Goal: Task Accomplishment & Management: Complete application form

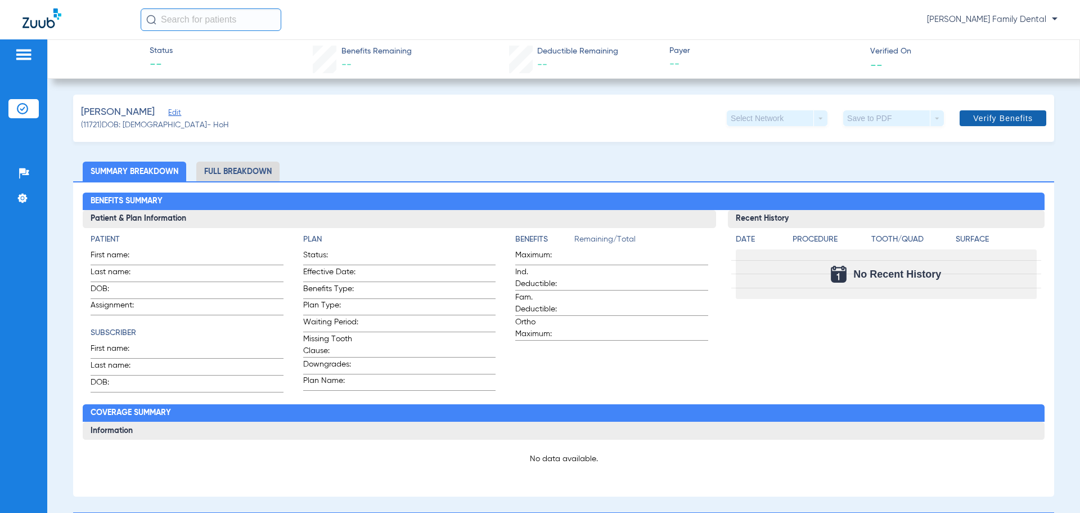
click at [974, 119] on span "Verify Benefits" at bounding box center [1004, 118] width 60 height 9
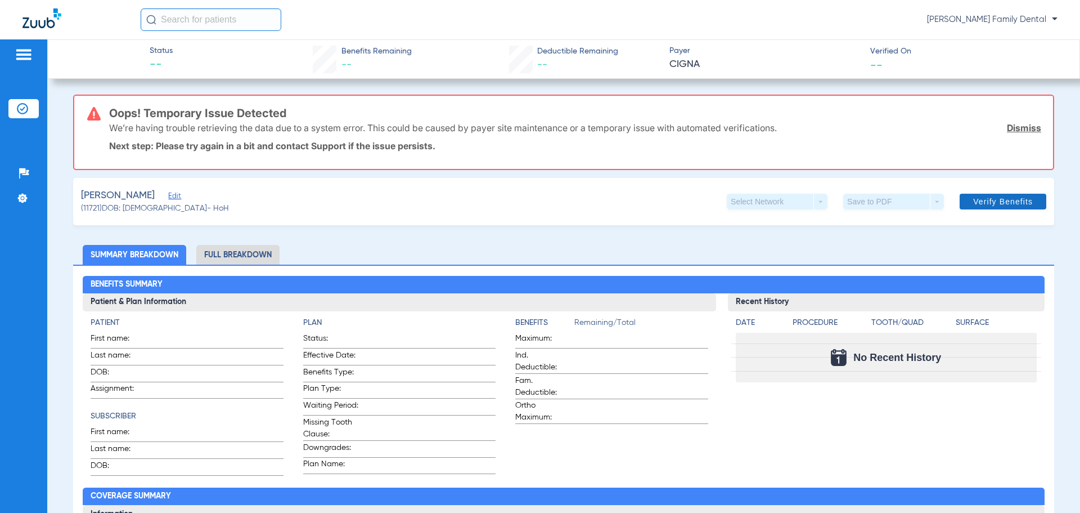
drag, startPoint x: 1020, startPoint y: 126, endPoint x: 1005, endPoint y: 128, distance: 15.3
click at [1020, 126] on link "Dismiss" at bounding box center [1024, 127] width 34 height 11
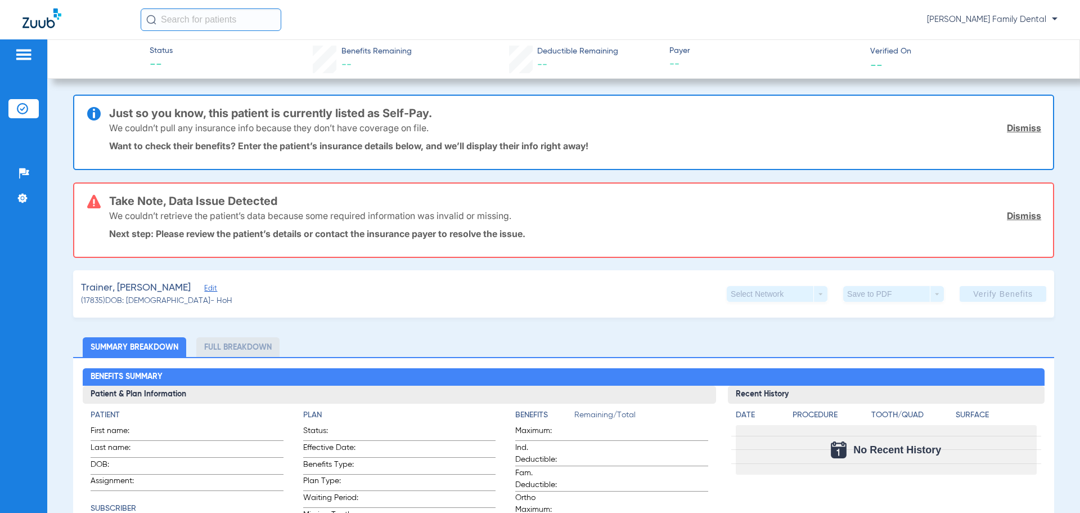
click at [1007, 217] on link "Dismiss" at bounding box center [1024, 215] width 34 height 11
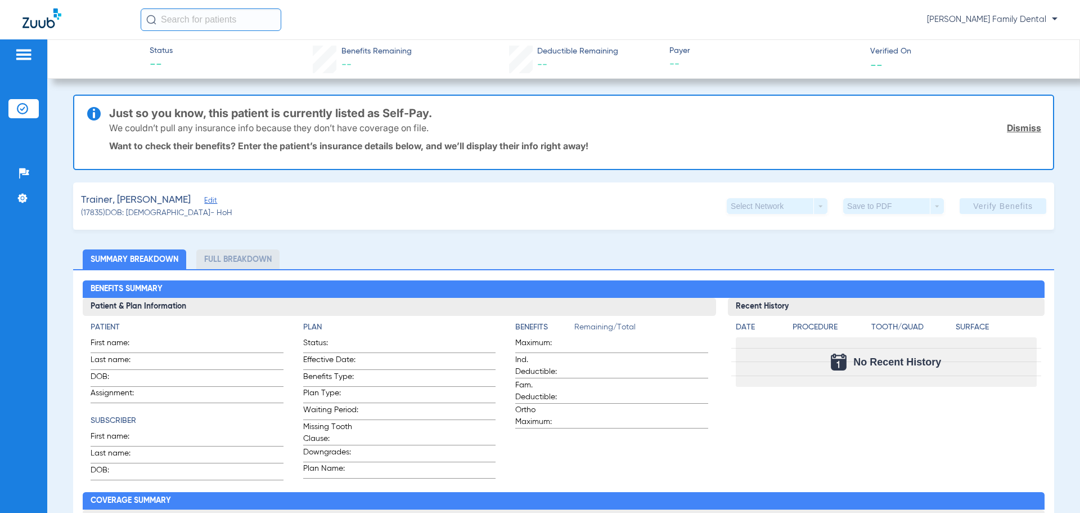
click at [1014, 125] on link "Dismiss" at bounding box center [1024, 127] width 34 height 11
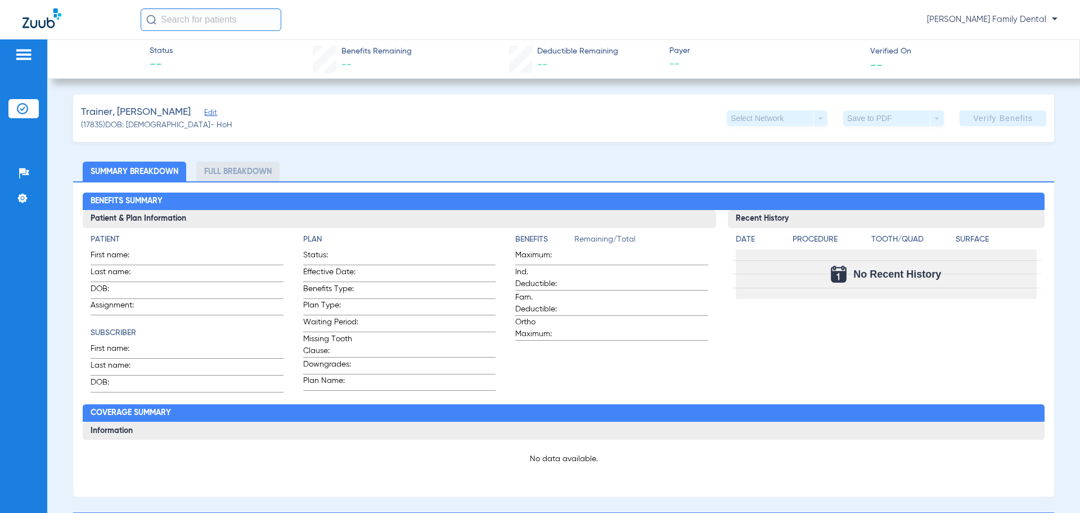
click at [229, 174] on li "Full Breakdown" at bounding box center [237, 172] width 83 height 20
click at [204, 111] on span "Edit" at bounding box center [209, 114] width 10 height 11
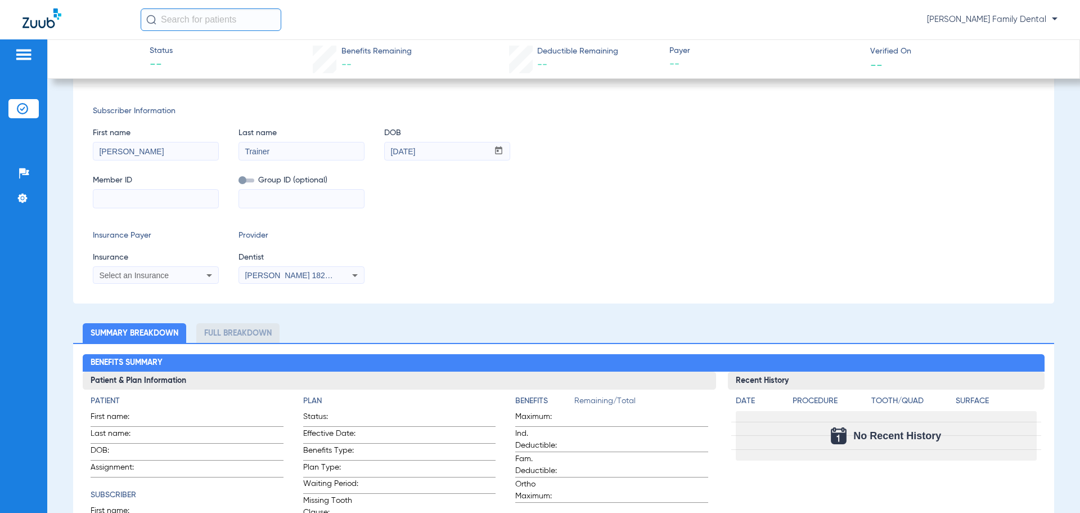
scroll to position [113, 0]
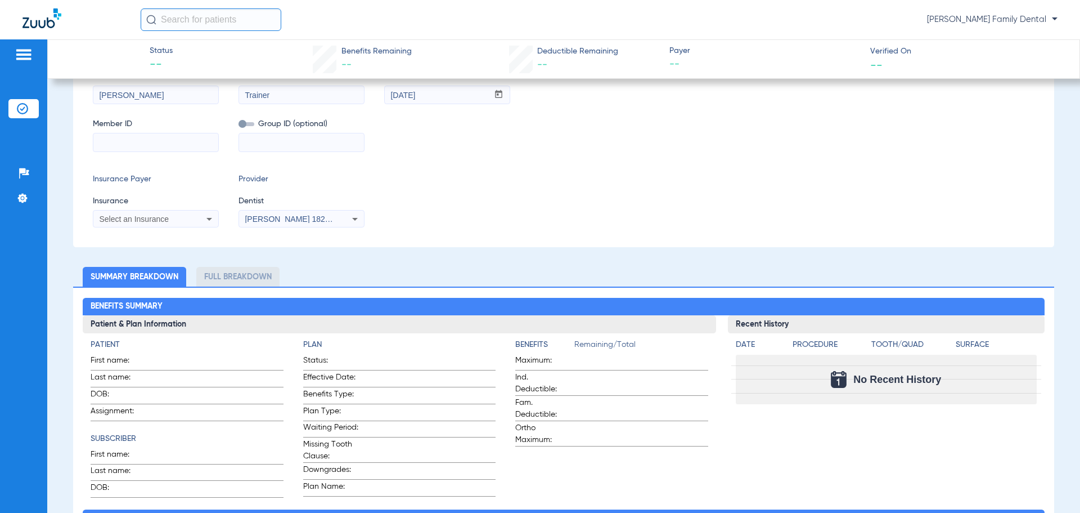
click at [187, 219] on div "Select an Insurance" at bounding box center [144, 219] width 91 height 8
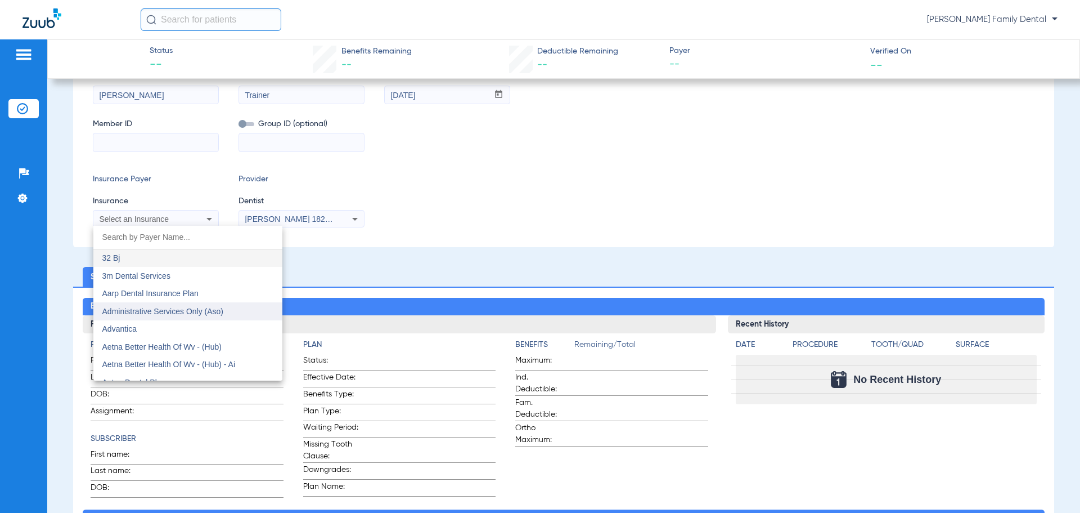
drag, startPoint x: 176, startPoint y: 286, endPoint x: 176, endPoint y: 316, distance: 29.3
click at [176, 303] on div "32 Bj 3m Dental Services Aarp Dental Insurance Plan Administrative Services Onl…" at bounding box center [187, 303] width 189 height 155
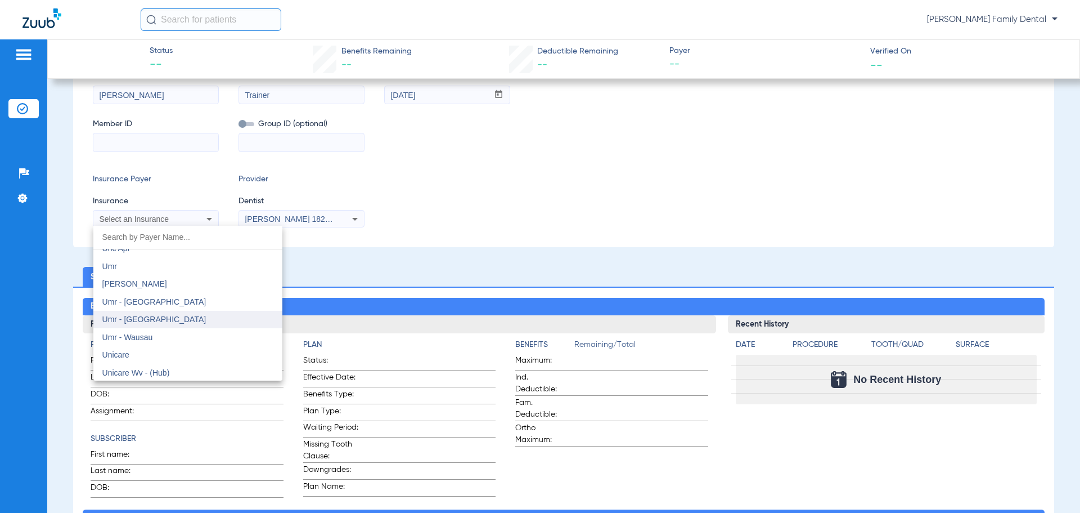
scroll to position [6471, 0]
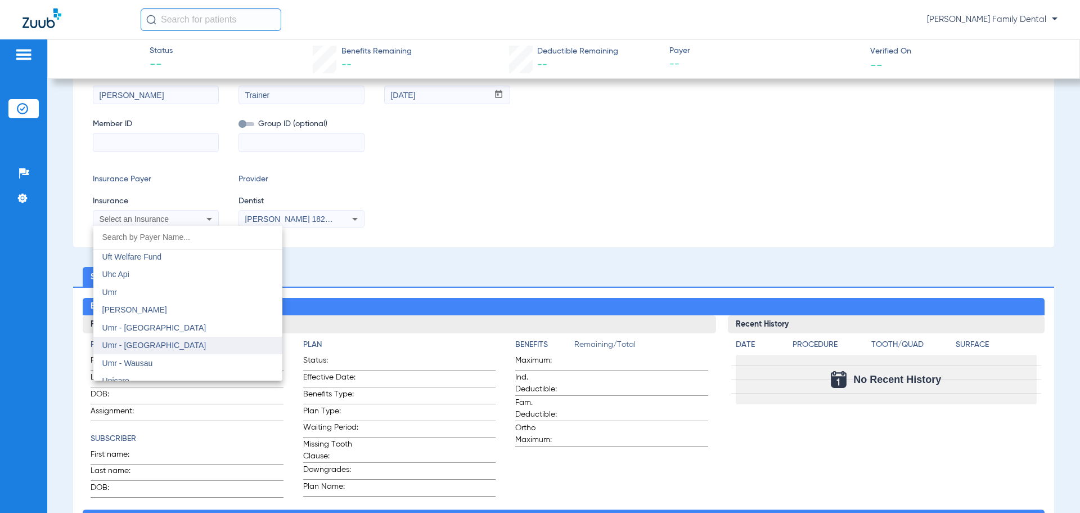
click at [177, 293] on mat-option "Umr" at bounding box center [187, 292] width 189 height 18
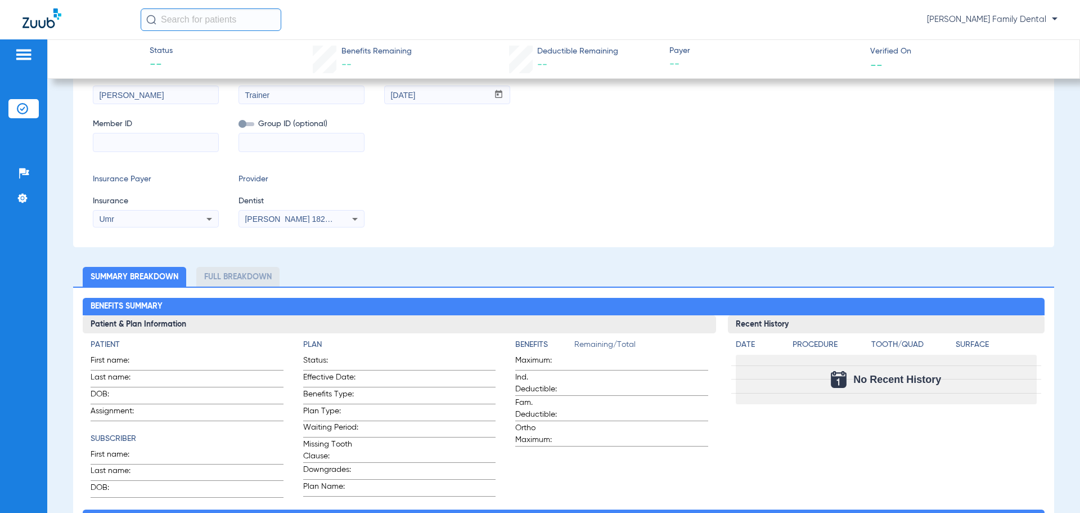
scroll to position [56, 0]
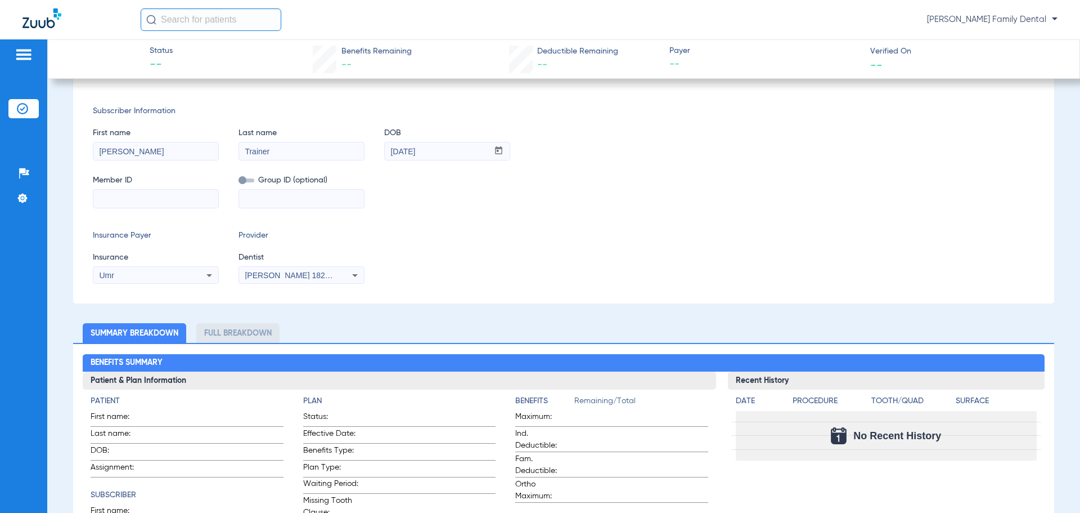
click at [278, 199] on input at bounding box center [301, 199] width 125 height 18
type input "76416512"
click at [190, 203] on input at bounding box center [155, 199] width 125 height 18
click at [115, 198] on input at bounding box center [155, 199] width 125 height 18
click at [145, 197] on input at bounding box center [155, 199] width 125 height 18
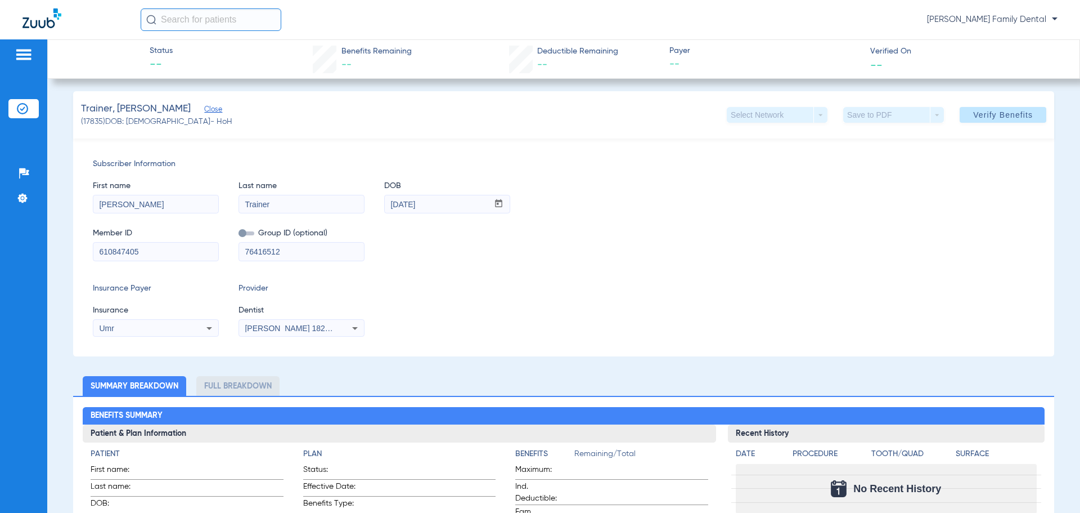
scroll to position [0, 0]
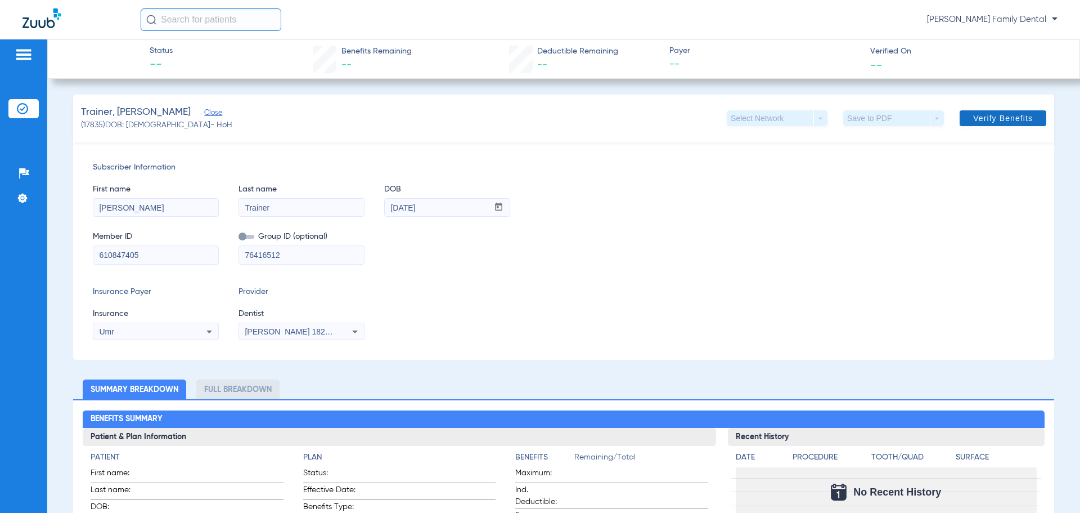
type input "610847405"
click at [992, 116] on span "Verify Benefits" at bounding box center [1004, 118] width 60 height 9
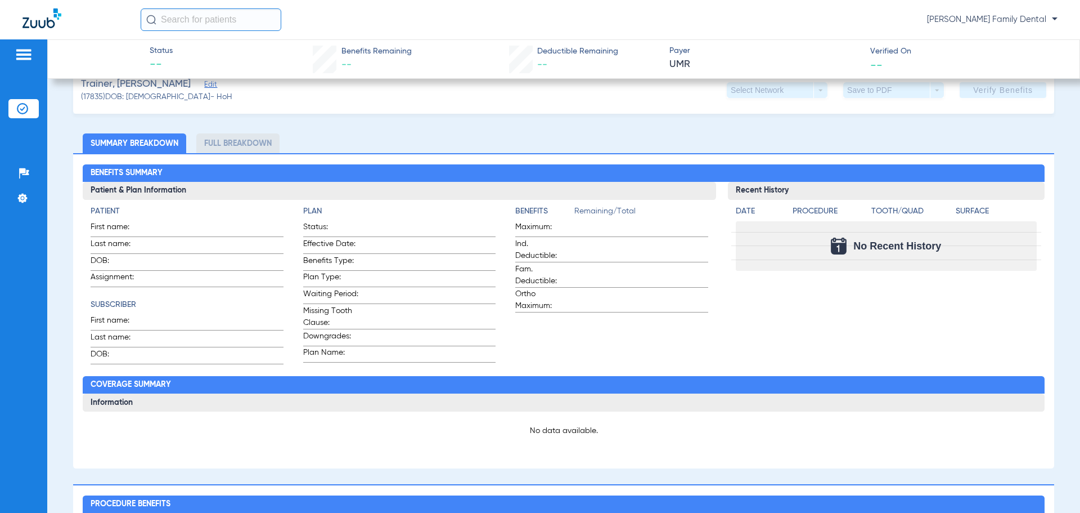
scroll to position [281, 0]
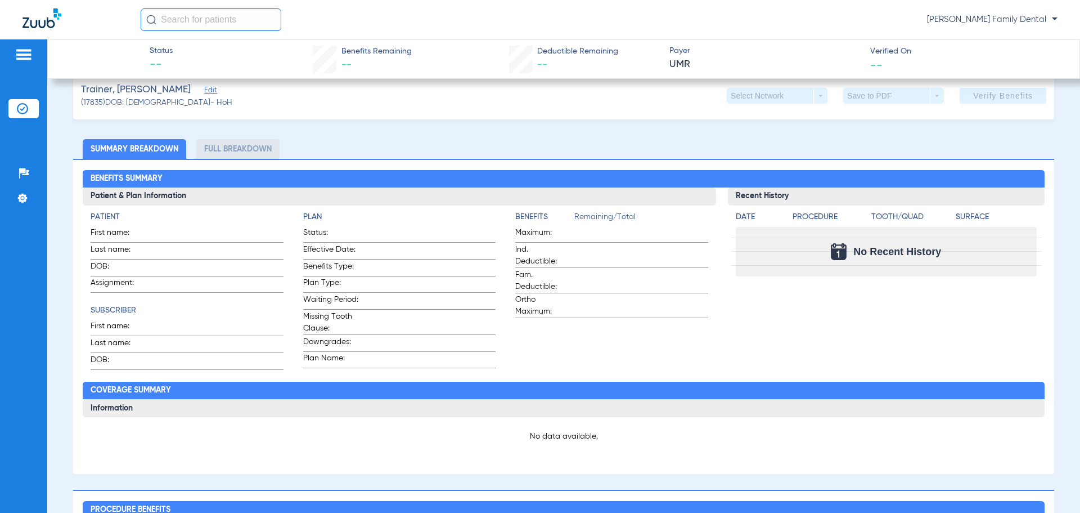
click at [152, 227] on span at bounding box center [216, 233] width 133 height 12
click at [152, 236] on span at bounding box center [216, 233] width 133 height 12
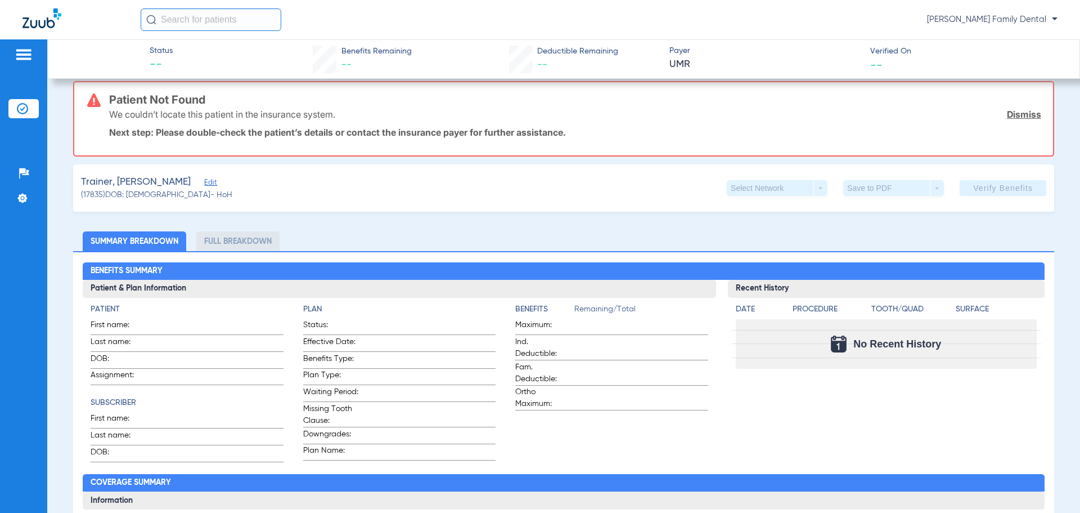
scroll to position [225, 0]
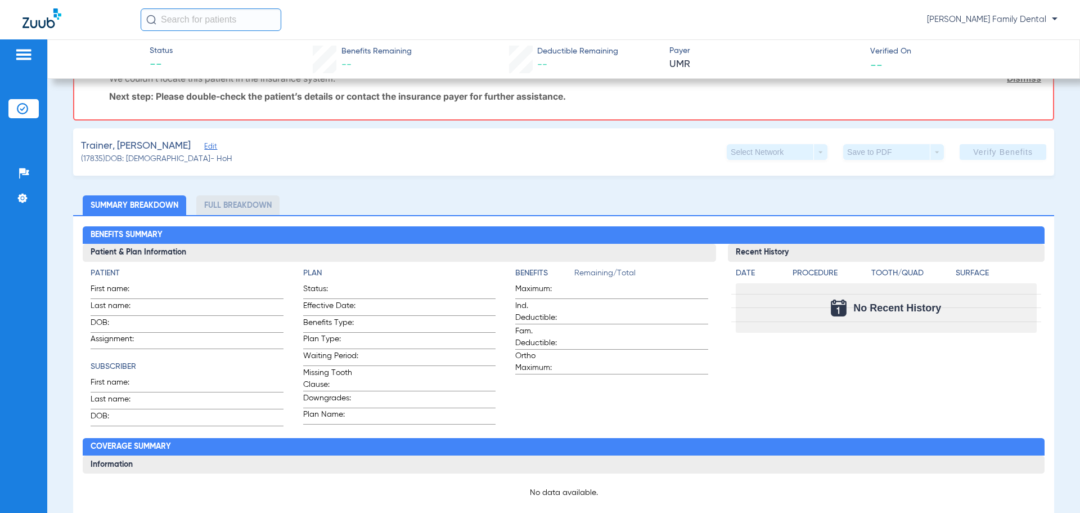
click at [306, 301] on span "Effective Date:" at bounding box center [330, 307] width 55 height 15
click at [199, 317] on span at bounding box center [216, 323] width 133 height 12
click at [200, 311] on app-input-field at bounding box center [216, 307] width 133 height 15
click at [145, 294] on span "First name:" at bounding box center [118, 290] width 55 height 15
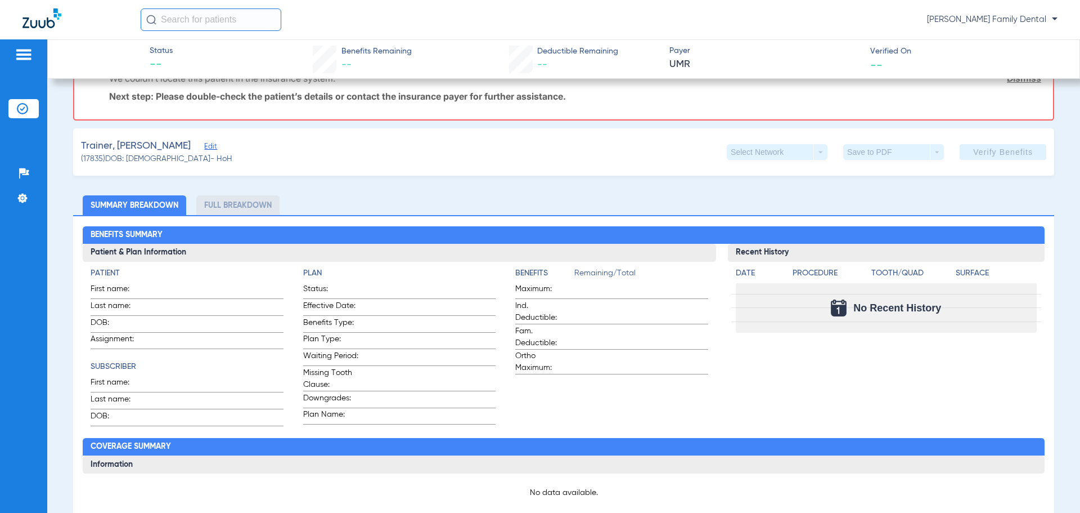
click at [146, 301] on label "Last name:" at bounding box center [187, 308] width 192 height 16
drag, startPoint x: 149, startPoint y: 330, endPoint x: 159, endPoint y: 331, distance: 10.1
click at [150, 330] on label "DOB:" at bounding box center [187, 325] width 192 height 16
click at [255, 209] on li "Full Breakdown" at bounding box center [237, 205] width 83 height 20
click at [244, 301] on span at bounding box center [216, 306] width 133 height 12
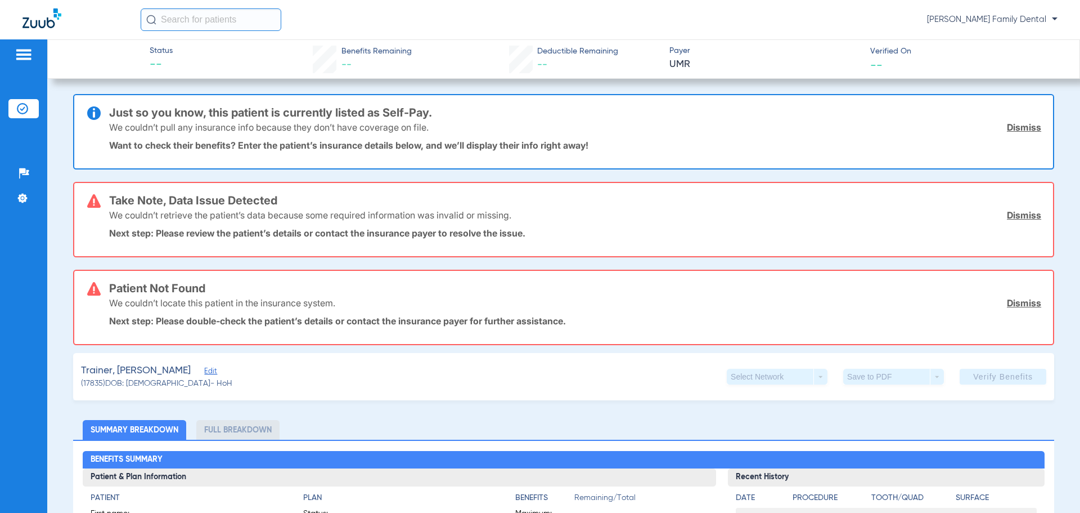
scroll to position [0, 0]
click at [204, 372] on span "Edit" at bounding box center [209, 372] width 10 height 11
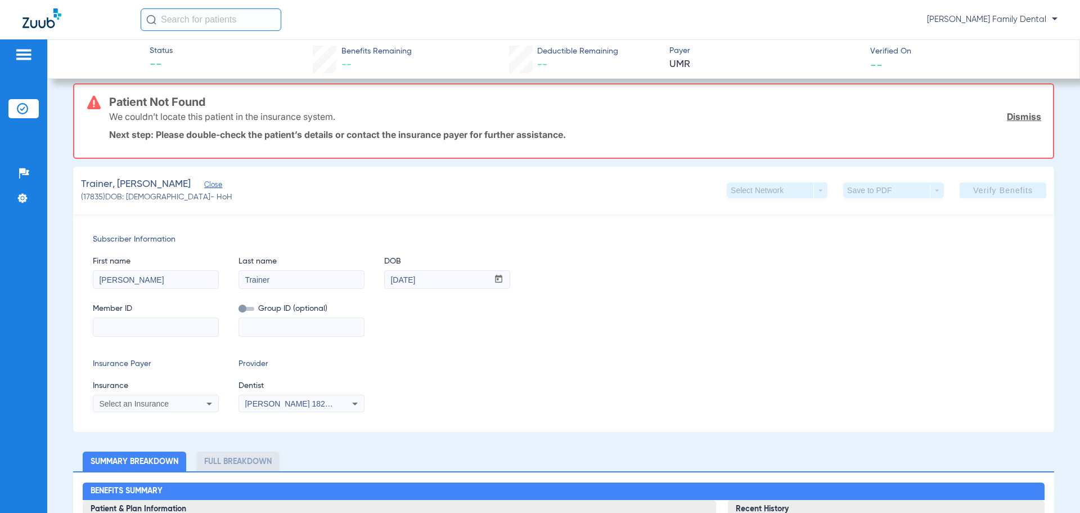
scroll to position [225, 0]
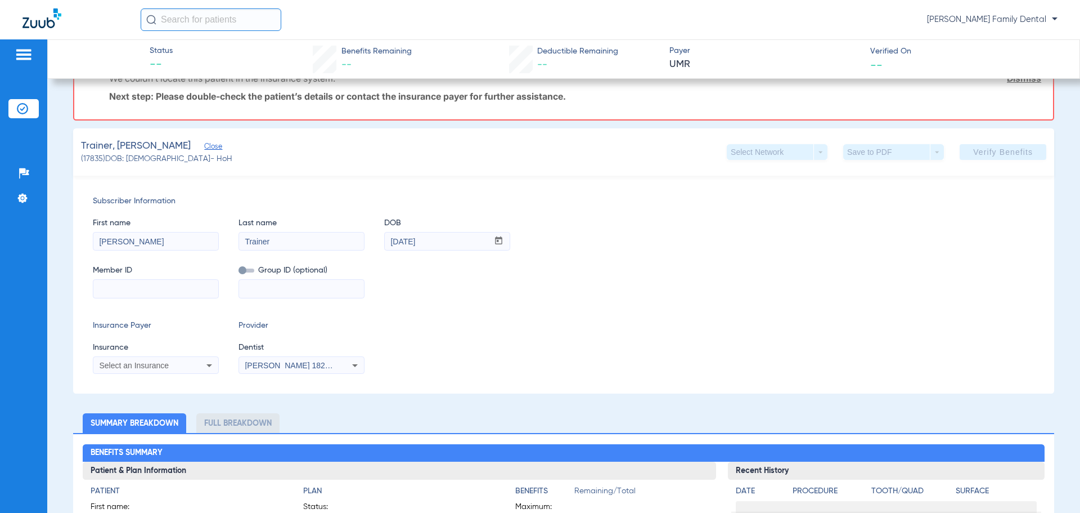
click at [267, 294] on input at bounding box center [301, 289] width 125 height 18
type input "6"
type input "76416512"
click at [146, 295] on input at bounding box center [155, 289] width 125 height 18
type input "610847405"
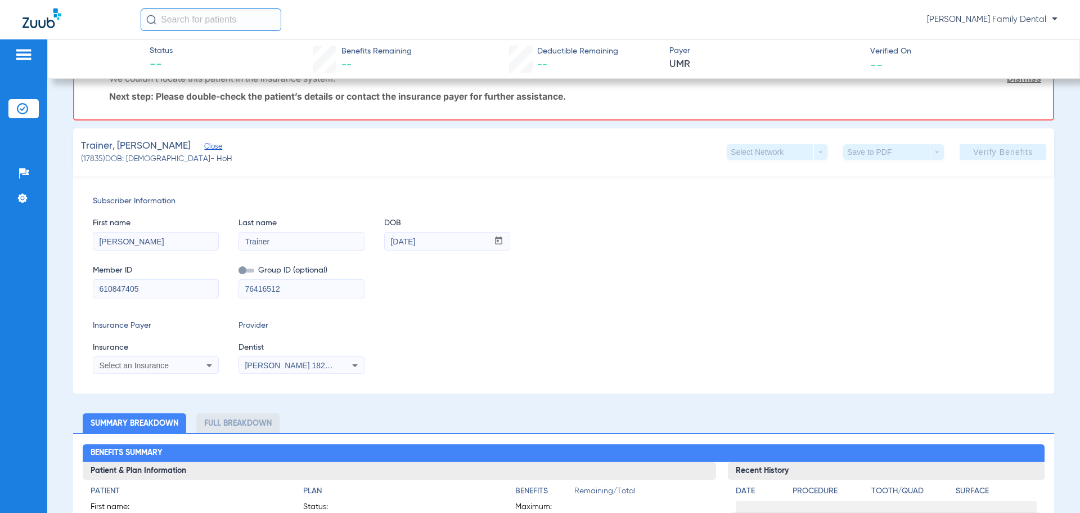
click at [173, 365] on div "Select an Insurance" at bounding box center [144, 365] width 91 height 8
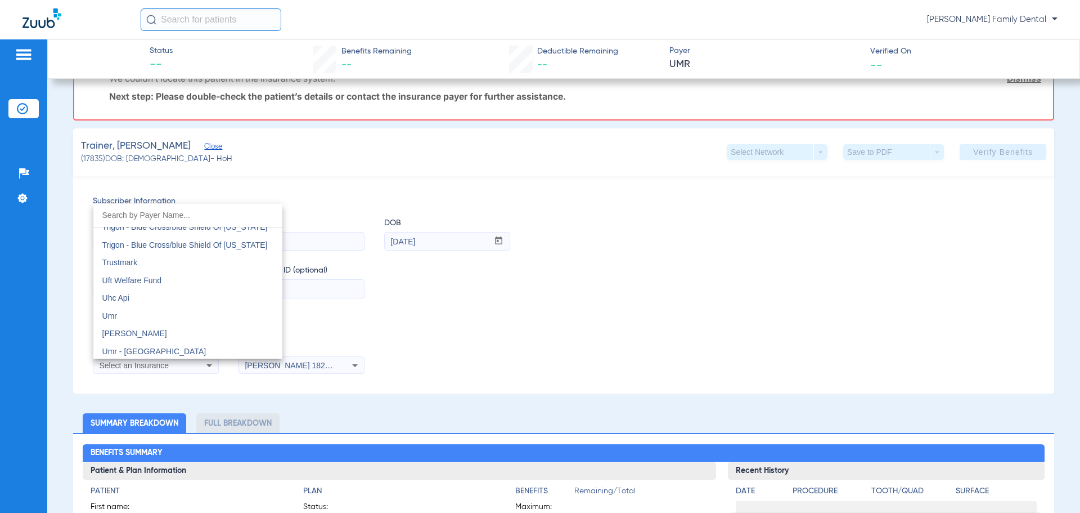
scroll to position [6415, 0]
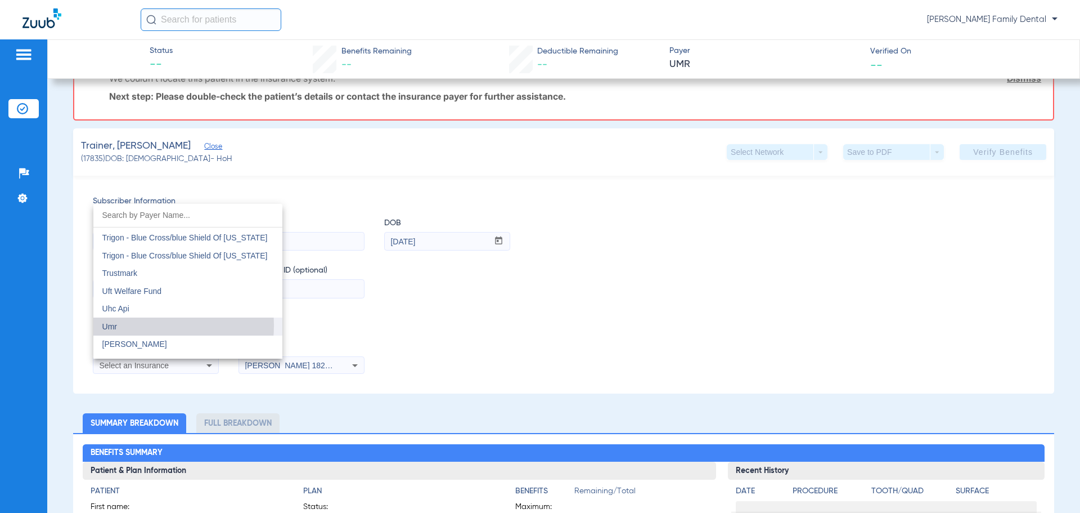
click at [136, 325] on mat-option "Umr" at bounding box center [187, 326] width 189 height 18
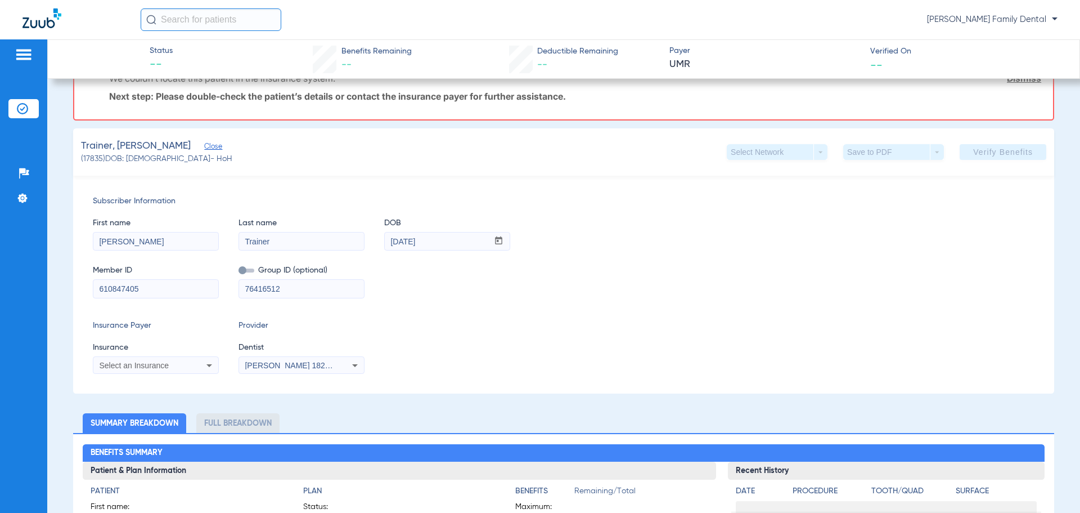
scroll to position [137, 0]
click at [213, 370] on icon at bounding box center [210, 365] width 14 height 14
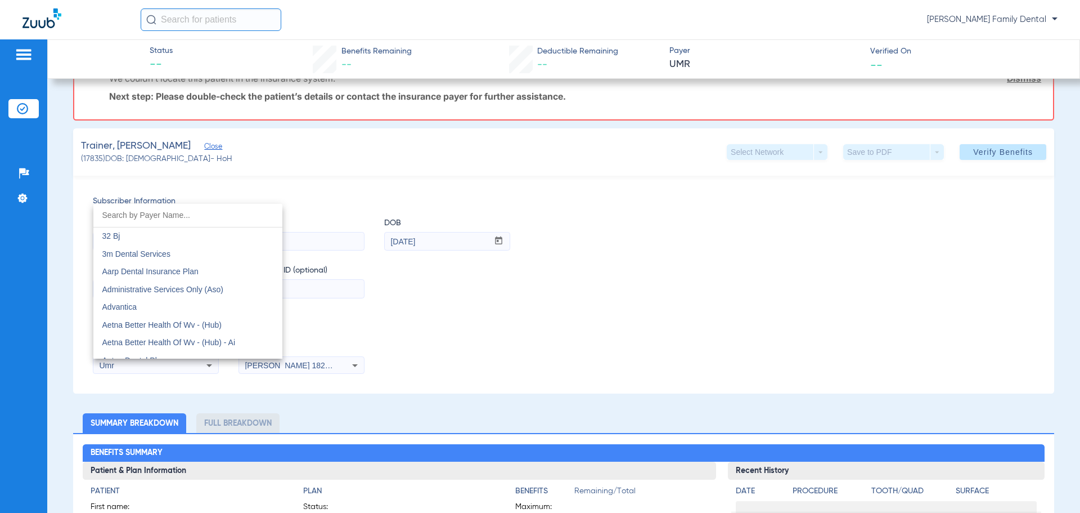
scroll to position [6393, 0]
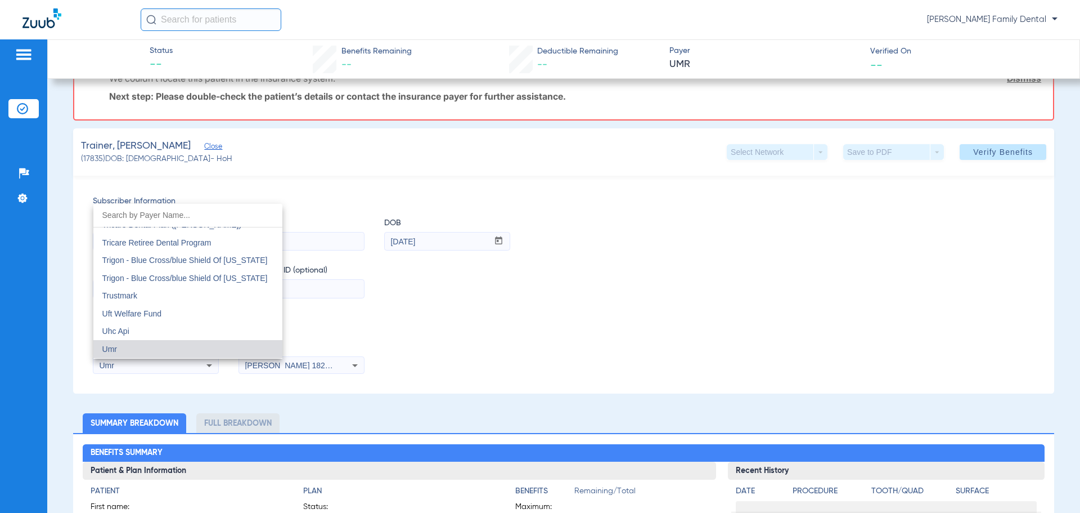
click at [441, 331] on div at bounding box center [540, 256] width 1080 height 513
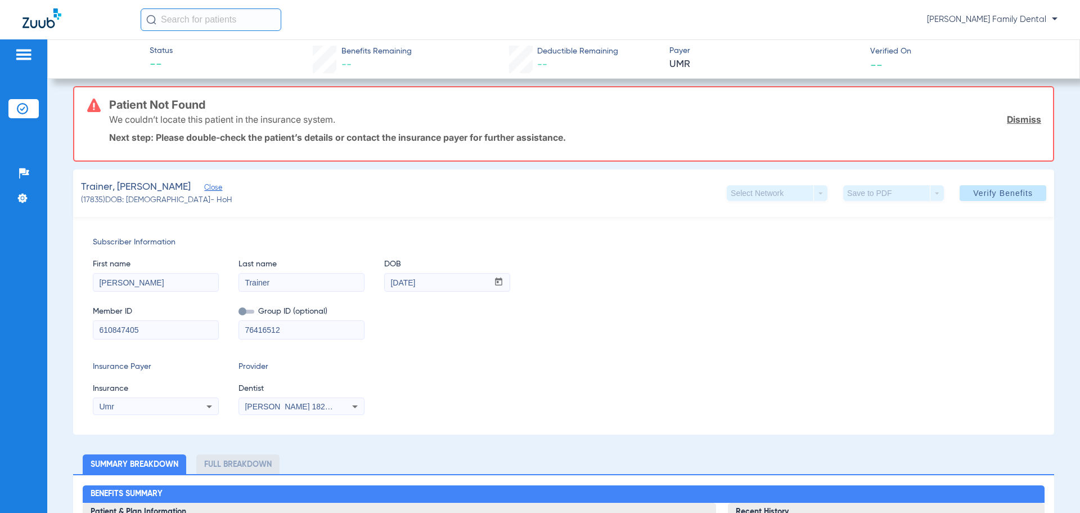
scroll to position [81, 0]
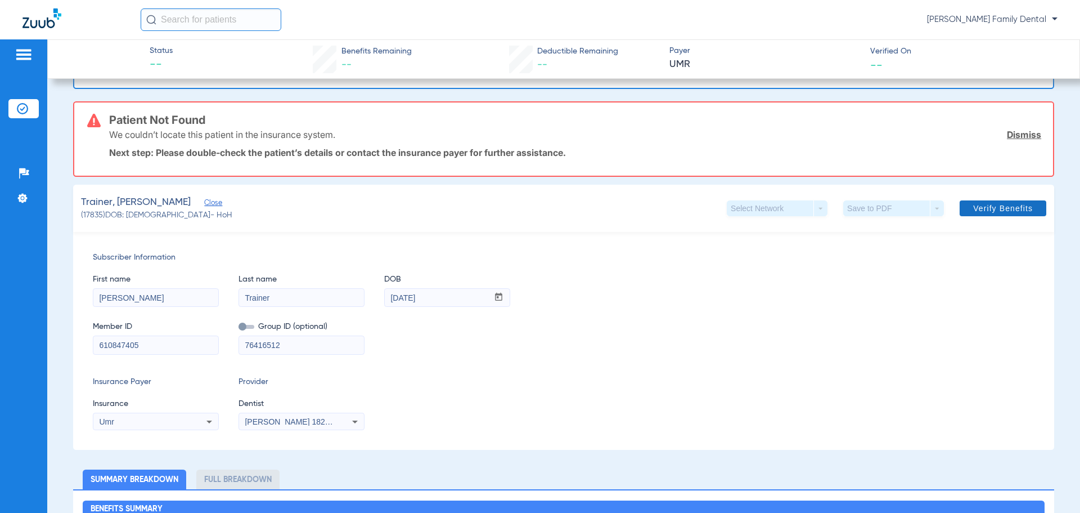
click at [992, 204] on span "Verify Benefits" at bounding box center [1004, 208] width 60 height 9
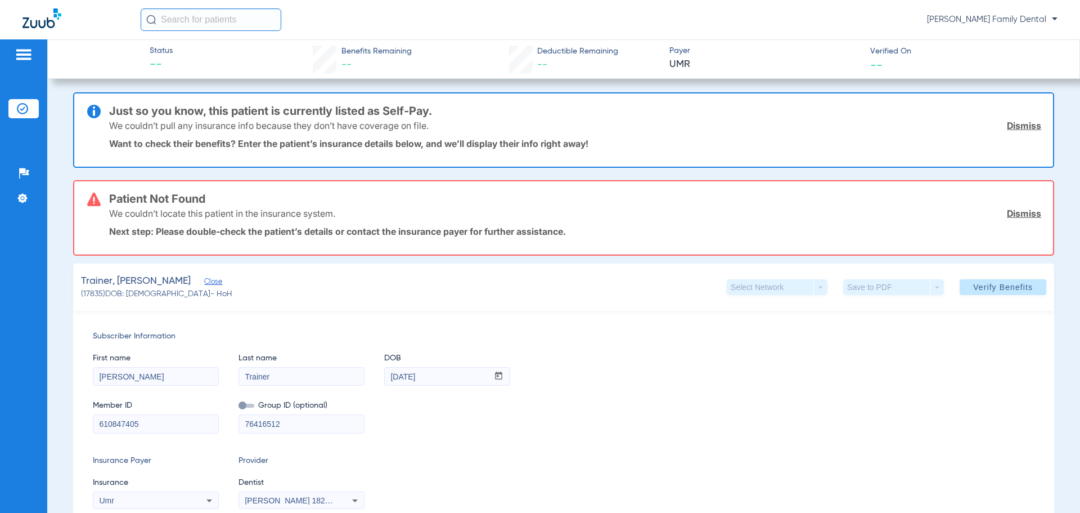
scroll to position [0, 0]
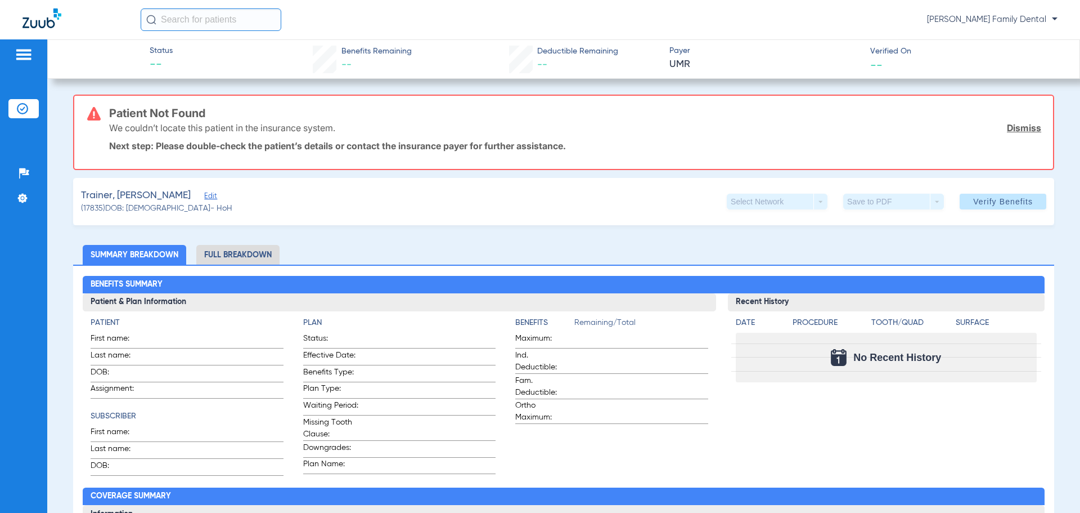
click at [25, 52] on img at bounding box center [24, 55] width 18 height 14
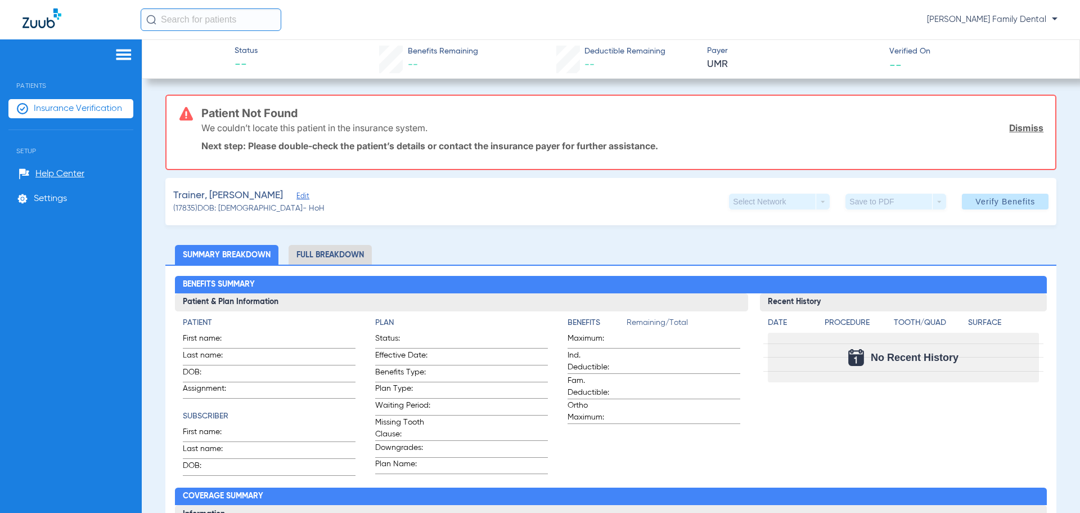
click at [96, 21] on div at bounding box center [82, 19] width 118 height 23
drag, startPoint x: 52, startPoint y: 27, endPoint x: 97, endPoint y: 39, distance: 46.7
click at [52, 27] on img at bounding box center [42, 18] width 39 height 20
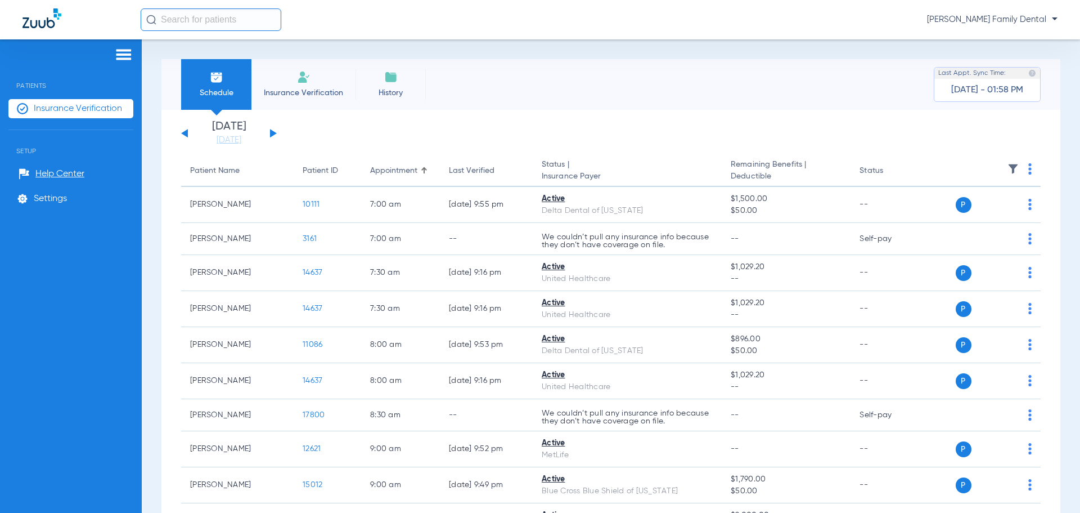
click at [52, 56] on div at bounding box center [70, 56] width 125 height 17
click at [43, 25] on img at bounding box center [42, 18] width 39 height 20
click at [120, 55] on img at bounding box center [124, 55] width 18 height 14
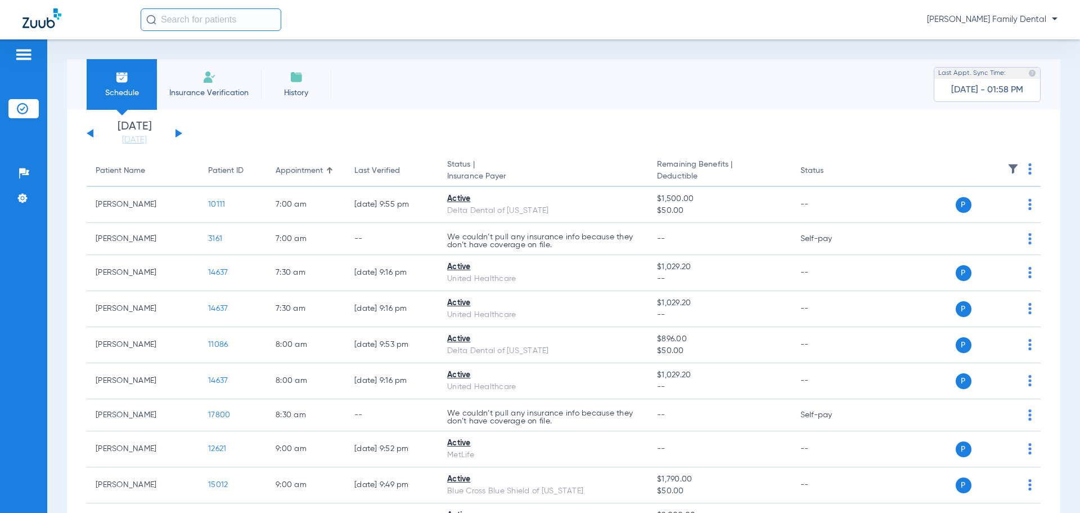
click at [339, 24] on div "[PERSON_NAME] Family Dental" at bounding box center [599, 19] width 917 height 23
click at [74, 23] on div at bounding box center [82, 19] width 118 height 23
click at [36, 19] on img at bounding box center [42, 18] width 39 height 20
